Goal: Transaction & Acquisition: Purchase product/service

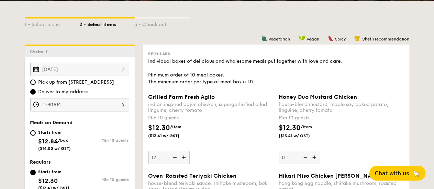
scroll to position [218, 0]
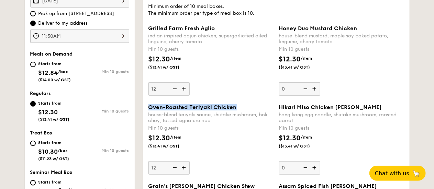
drag, startPoint x: 250, startPoint y: 109, endPoint x: 149, endPoint y: 107, distance: 100.6
click at [149, 107] on div "Oven-Roasted Teriyaki Chicken" at bounding box center [210, 107] width 125 height 7
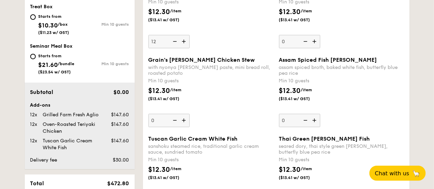
scroll to position [355, 0]
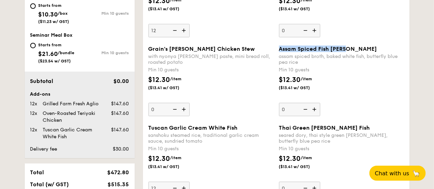
drag, startPoint x: 319, startPoint y: 49, endPoint x: 279, endPoint y: 47, distance: 39.2
click at [279, 47] on div "Assam Spiced Fish [PERSON_NAME]" at bounding box center [341, 49] width 125 height 7
copy span "Assam Spiced Fish [PERSON_NAME]"
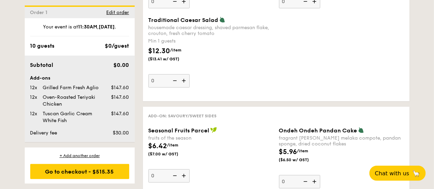
scroll to position [801, 0]
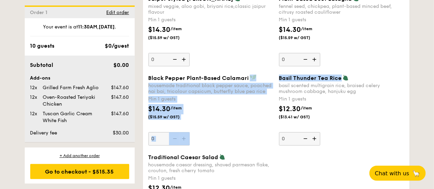
drag, startPoint x: 275, startPoint y: 75, endPoint x: 340, endPoint y: 73, distance: 64.6
click at [339, 75] on div "Black Pepper Plant-Based Calamari housemade traditional black pepper sauce, poa…" at bounding box center [276, 114] width 261 height 79
click at [340, 75] on span "Basil Thunder Tea Rice" at bounding box center [310, 78] width 63 height 7
click at [320, 132] on input "0" at bounding box center [299, 138] width 41 height 13
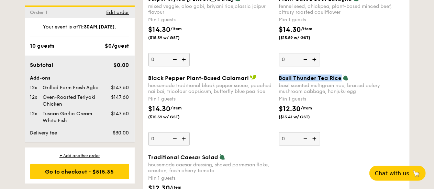
drag, startPoint x: 340, startPoint y: 74, endPoint x: 279, endPoint y: 76, distance: 60.1
click at [279, 76] on span "Basil Thunder Tea Rice" at bounding box center [310, 78] width 63 height 7
copy span "Basil Thunder Tea Rice"
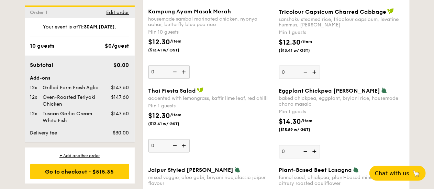
scroll to position [595, 0]
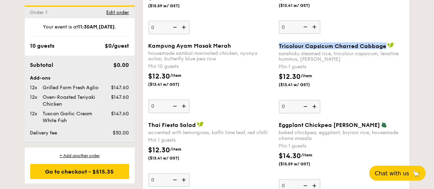
drag, startPoint x: 279, startPoint y: 44, endPoint x: 383, endPoint y: 44, distance: 104.0
click at [383, 44] on span "Tricolour Capsicum Charred Cabbage" at bounding box center [332, 46] width 107 height 7
copy span "Tricolour Capsicum Charred Cabbage"
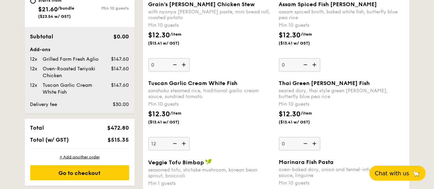
scroll to position [389, 0]
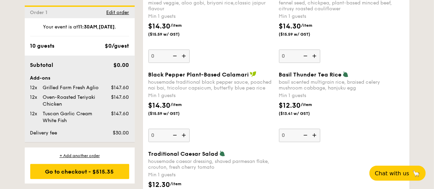
scroll to position [801, 0]
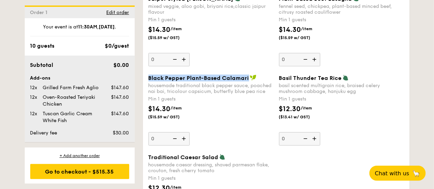
drag, startPoint x: 147, startPoint y: 73, endPoint x: 246, endPoint y: 74, distance: 99.6
click at [246, 75] on div "Black Pepper Plant-Based Calamari housemade traditional black pepper sauce, poa…" at bounding box center [211, 110] width 130 height 71
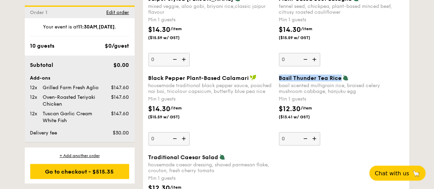
drag, startPoint x: 277, startPoint y: 72, endPoint x: 339, endPoint y: 77, distance: 61.9
click at [339, 77] on div "Basil Thunder Tea [PERSON_NAME] scented multigrain rice, braised celery mushroo…" at bounding box center [341, 110] width 130 height 71
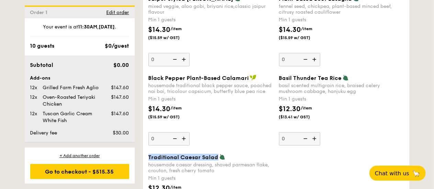
drag, startPoint x: 216, startPoint y: 153, endPoint x: 148, endPoint y: 153, distance: 67.6
click at [148, 154] on span "Traditional Caesar Salad" at bounding box center [183, 157] width 70 height 7
copy span "Traditional Caesar Salad"
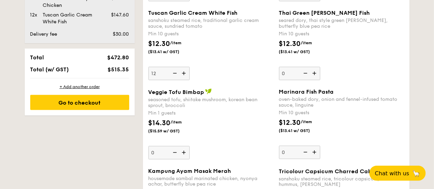
scroll to position [389, 0]
